Goal: Information Seeking & Learning: Learn about a topic

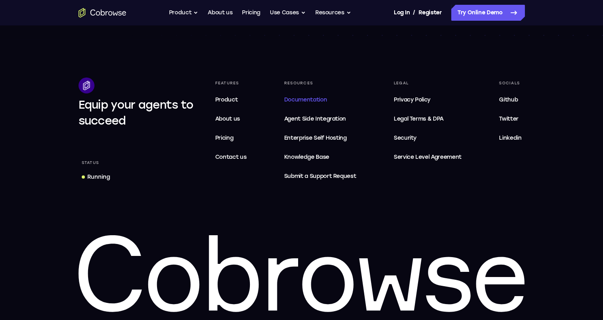
scroll to position [2448, 0]
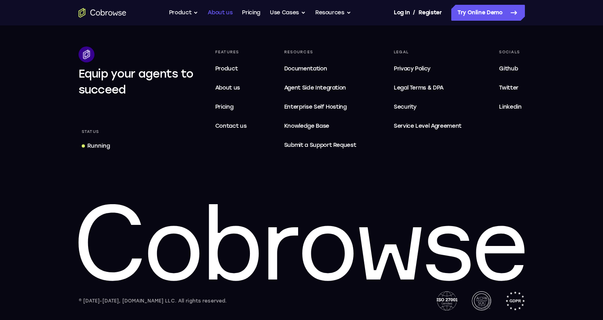
click at [212, 13] on link "About us" at bounding box center [220, 13] width 25 height 16
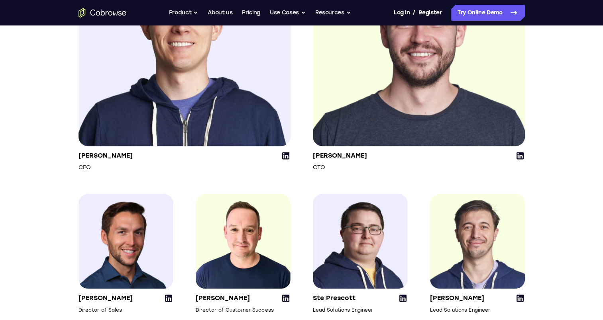
scroll to position [1195, 0]
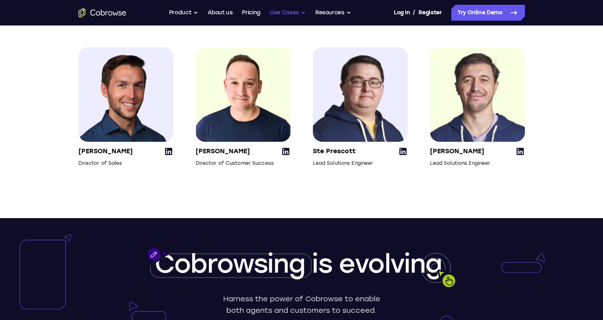
click at [298, 12] on button "Use Cases" at bounding box center [288, 13] width 36 height 16
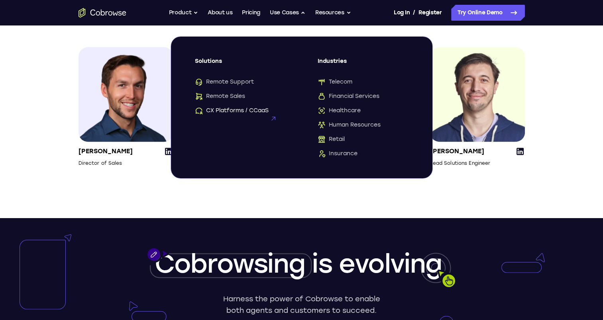
click at [242, 111] on span "CX Platforms / CCaaS" at bounding box center [232, 111] width 74 height 8
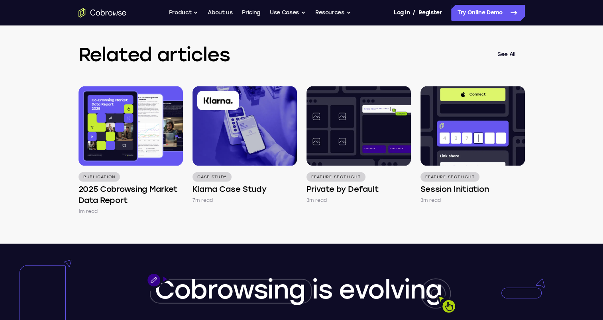
scroll to position [1593, 0]
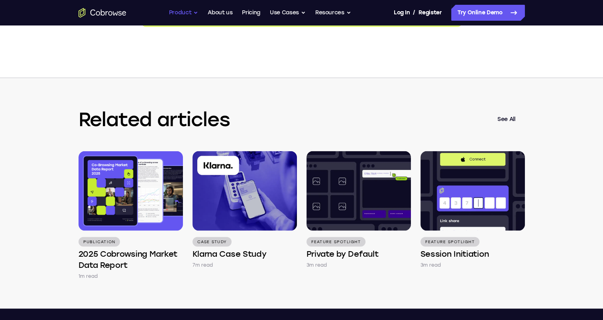
click at [187, 14] on button "Product" at bounding box center [183, 13] width 29 height 16
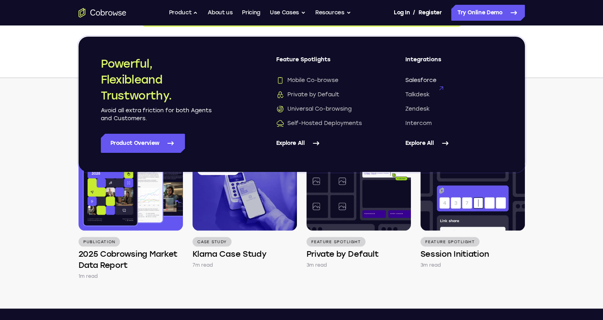
click at [413, 78] on span "Salesforce" at bounding box center [420, 80] width 31 height 8
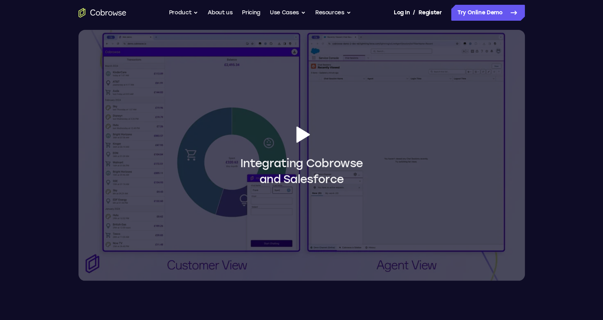
scroll to position [757, 0]
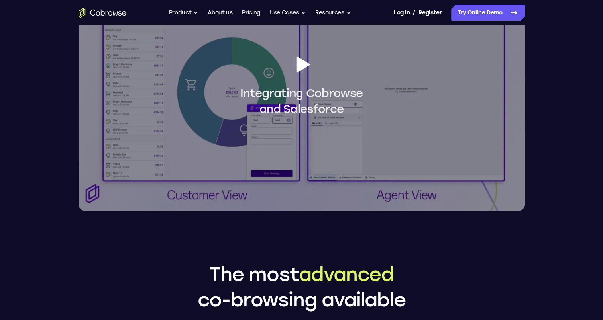
click at [297, 91] on span "Integrating Cobrowse and Salesforce" at bounding box center [301, 101] width 122 height 32
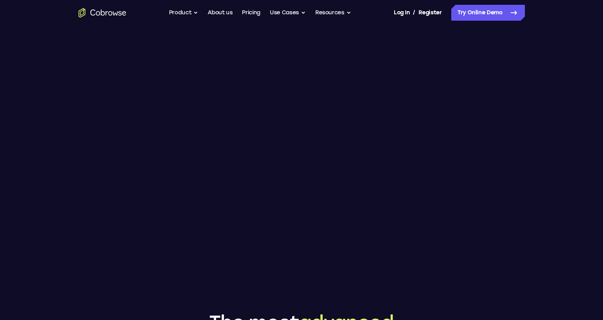
scroll to position [677, 0]
